Goal: Check status: Check status

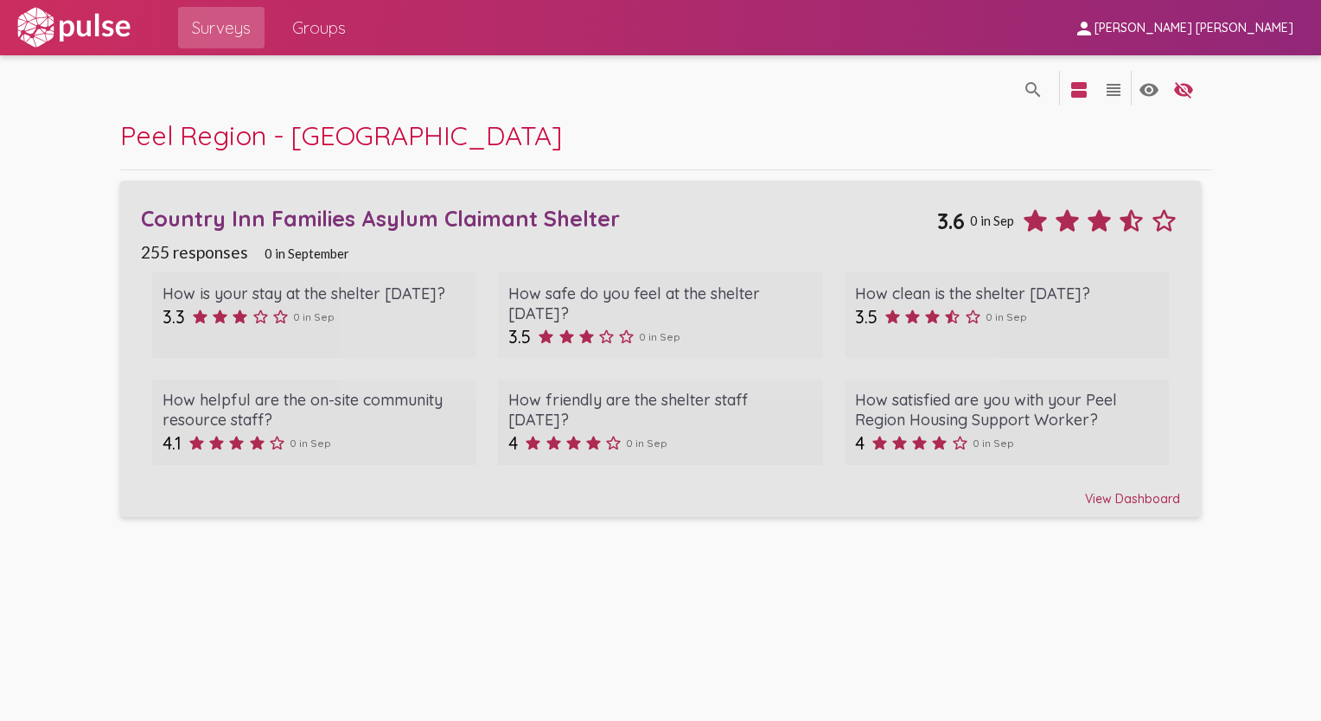
click at [1137, 498] on div "View Dashboard" at bounding box center [660, 491] width 1039 height 31
